Goal: Find specific page/section: Find specific page/section

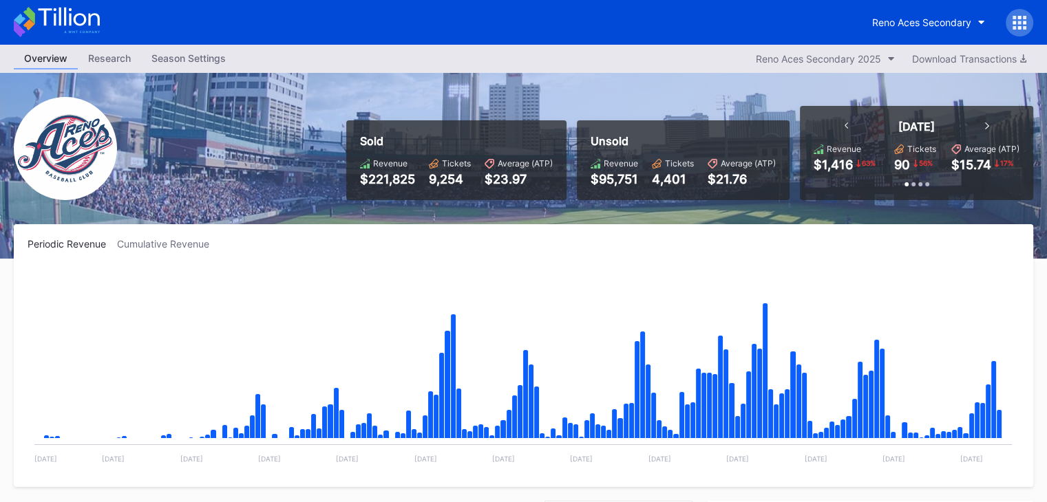
scroll to position [2773, 0]
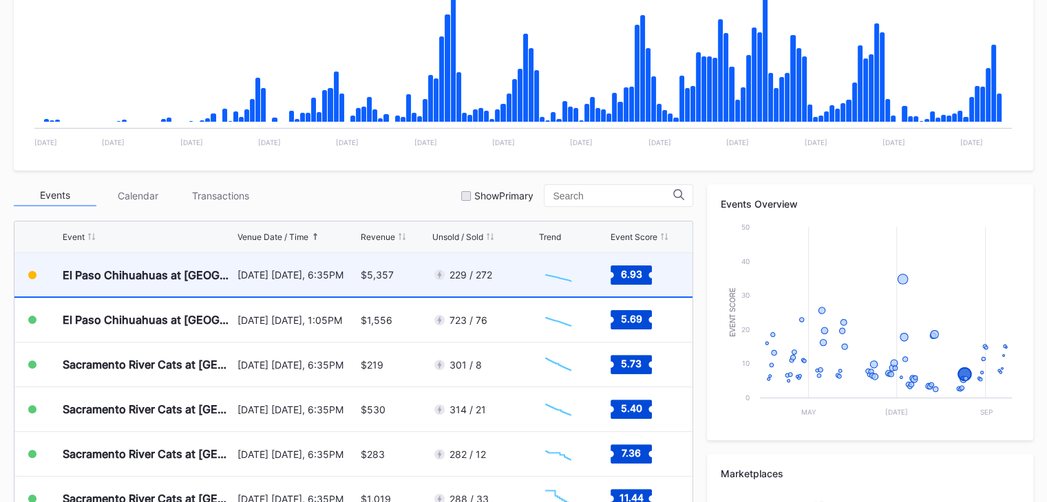
click at [522, 279] on div "229 / 272" at bounding box center [483, 274] width 103 height 43
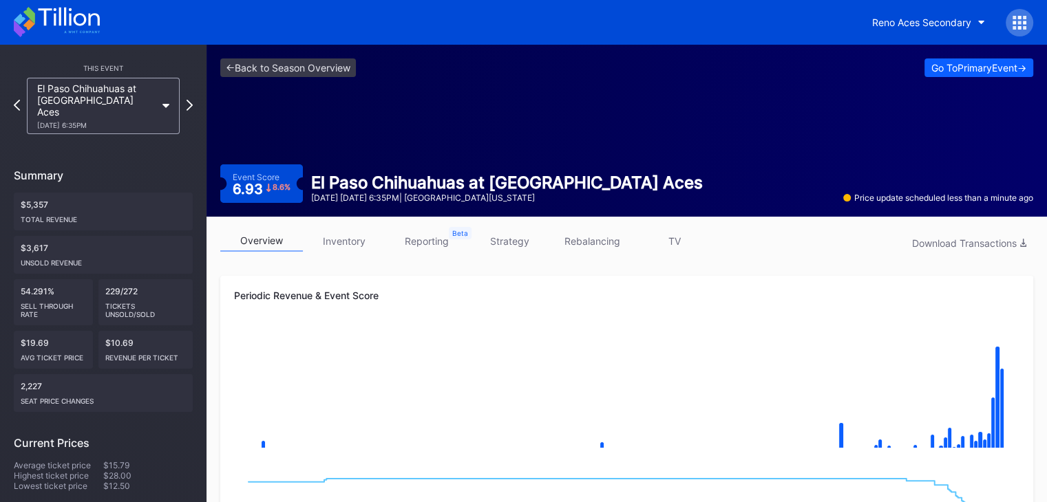
click at [341, 250] on link "inventory" at bounding box center [344, 241] width 83 height 21
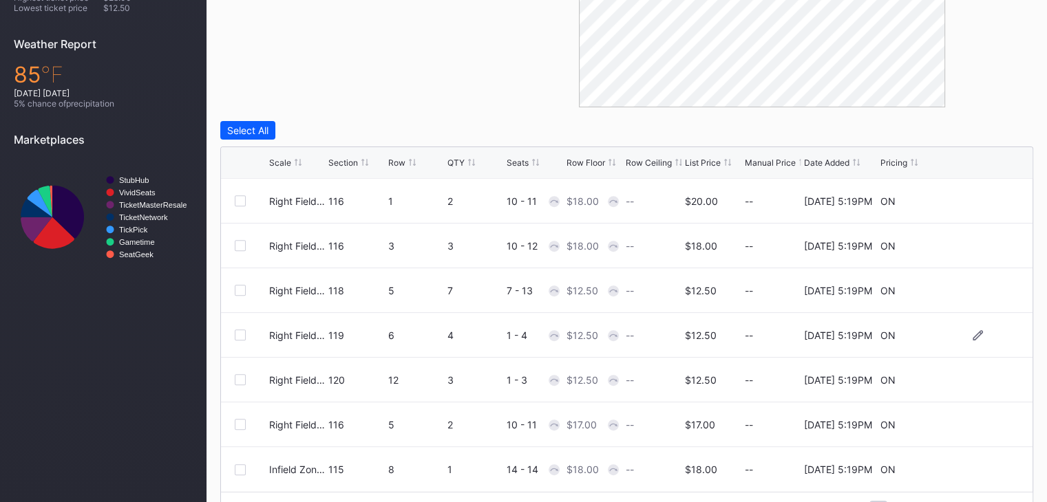
scroll to position [515, 0]
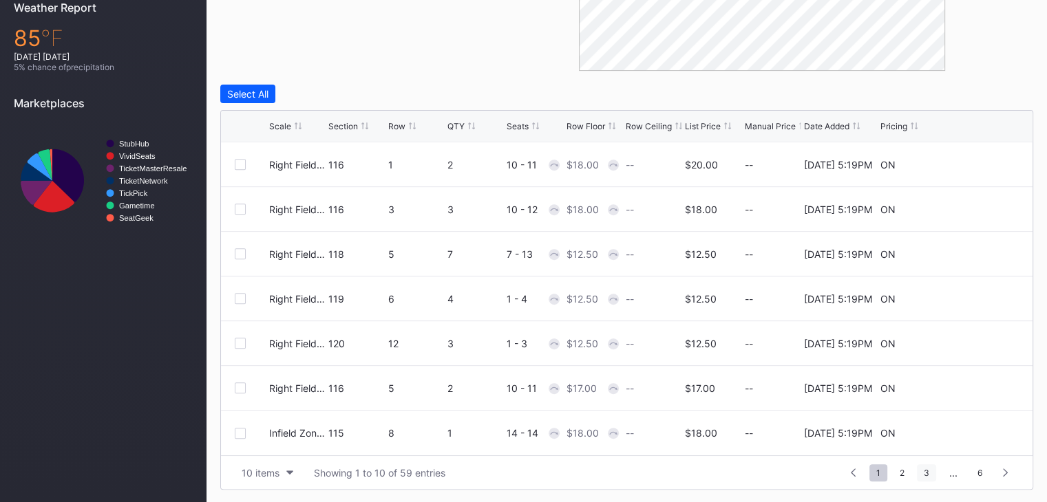
click at [930, 478] on span "3" at bounding box center [926, 472] width 19 height 17
click at [928, 473] on span "4" at bounding box center [926, 472] width 19 height 17
click at [858, 477] on span "1" at bounding box center [853, 472] width 18 height 17
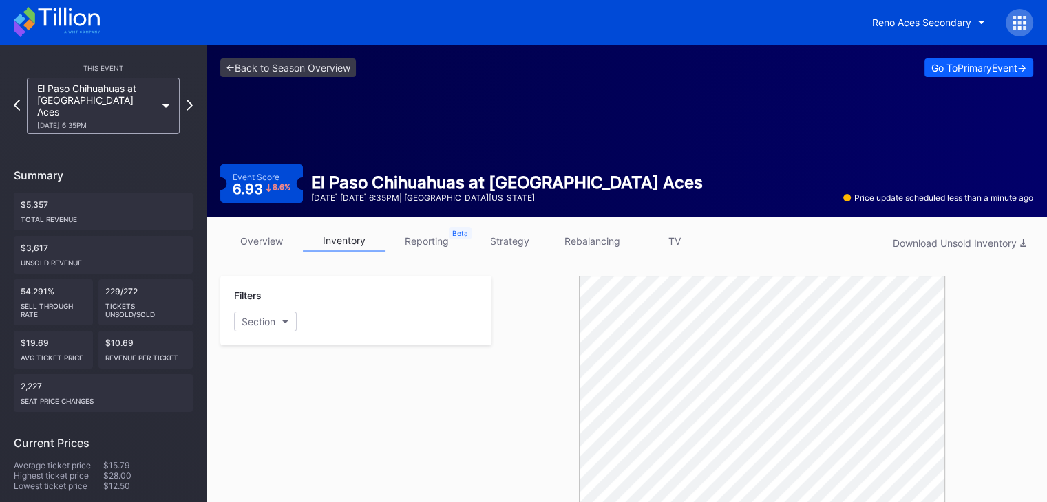
click at [68, 23] on icon at bounding box center [57, 22] width 86 height 30
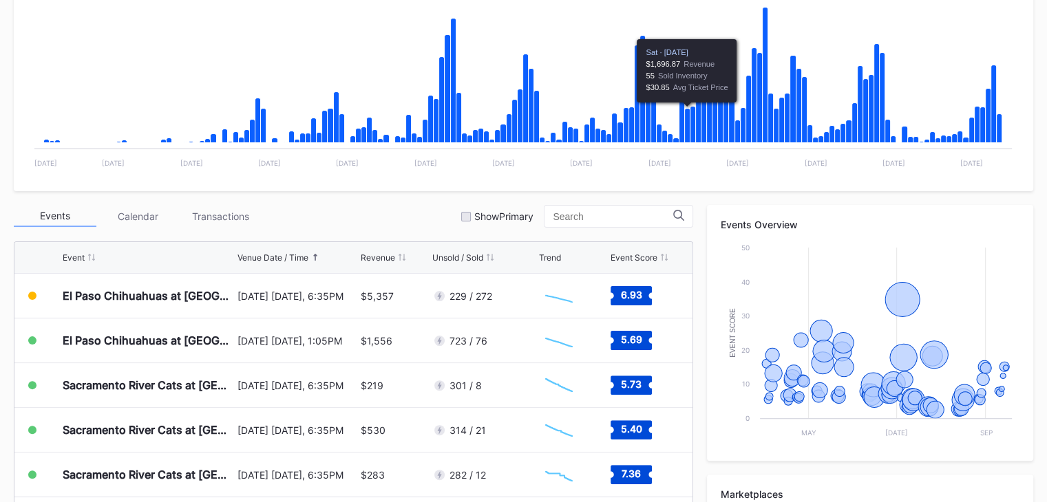
scroll to position [297, 0]
